Goal: Book appointment/travel/reservation

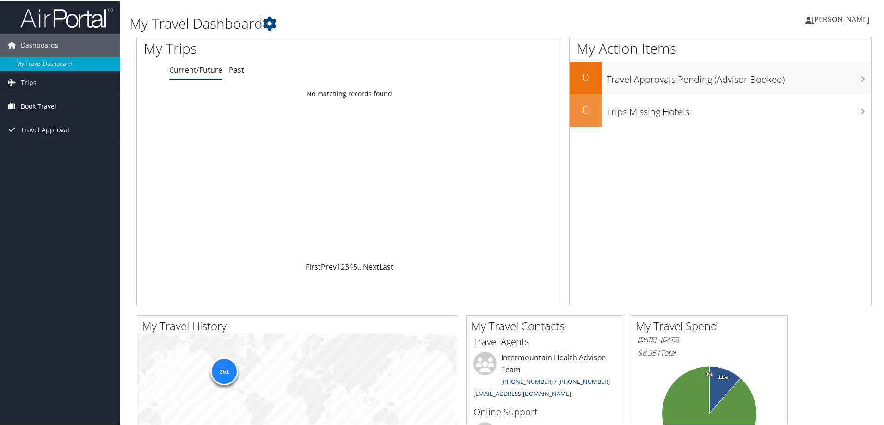
click at [32, 108] on span "Book Travel" at bounding box center [39, 105] width 36 height 23
click at [35, 155] on link "Book/Manage Online Trips" at bounding box center [60, 152] width 120 height 14
